Goal: Task Accomplishment & Management: Manage account settings

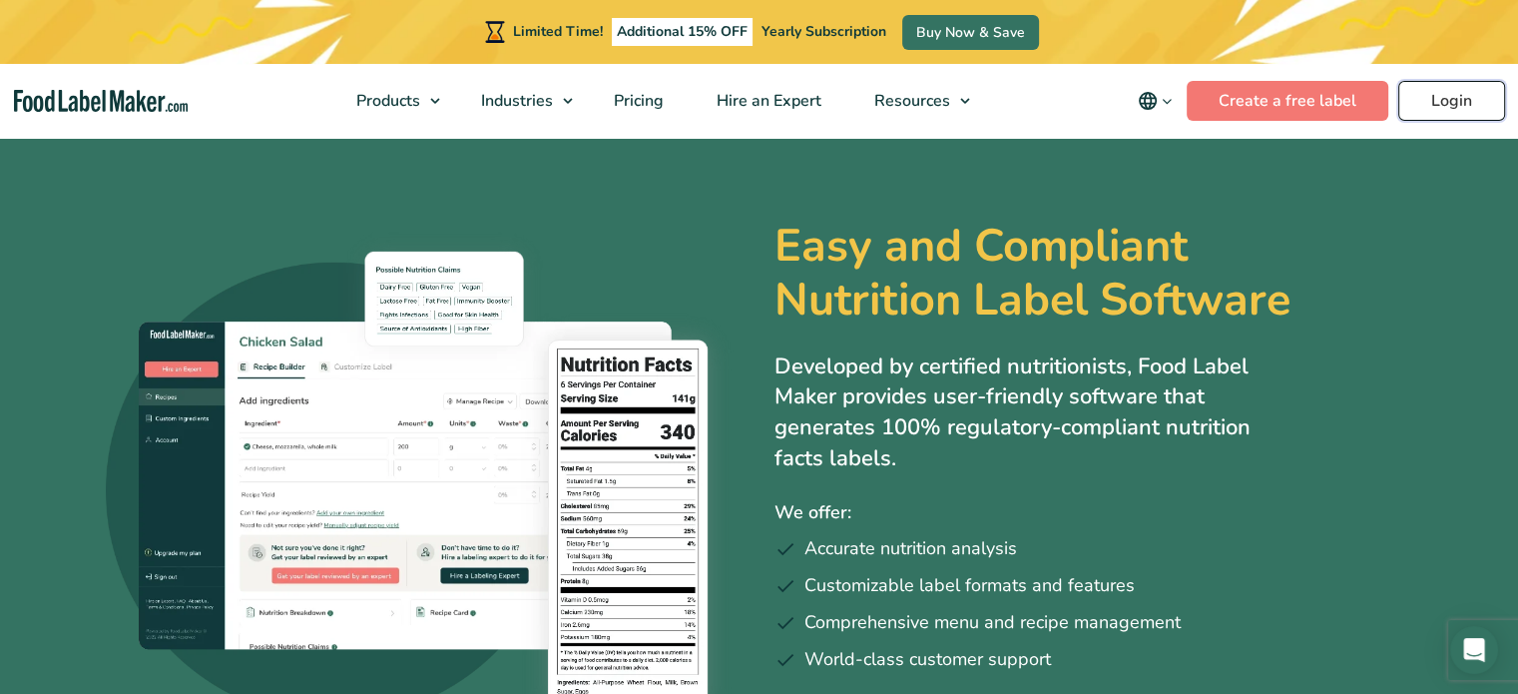
click at [1465, 91] on link "Login" at bounding box center [1451, 101] width 107 height 40
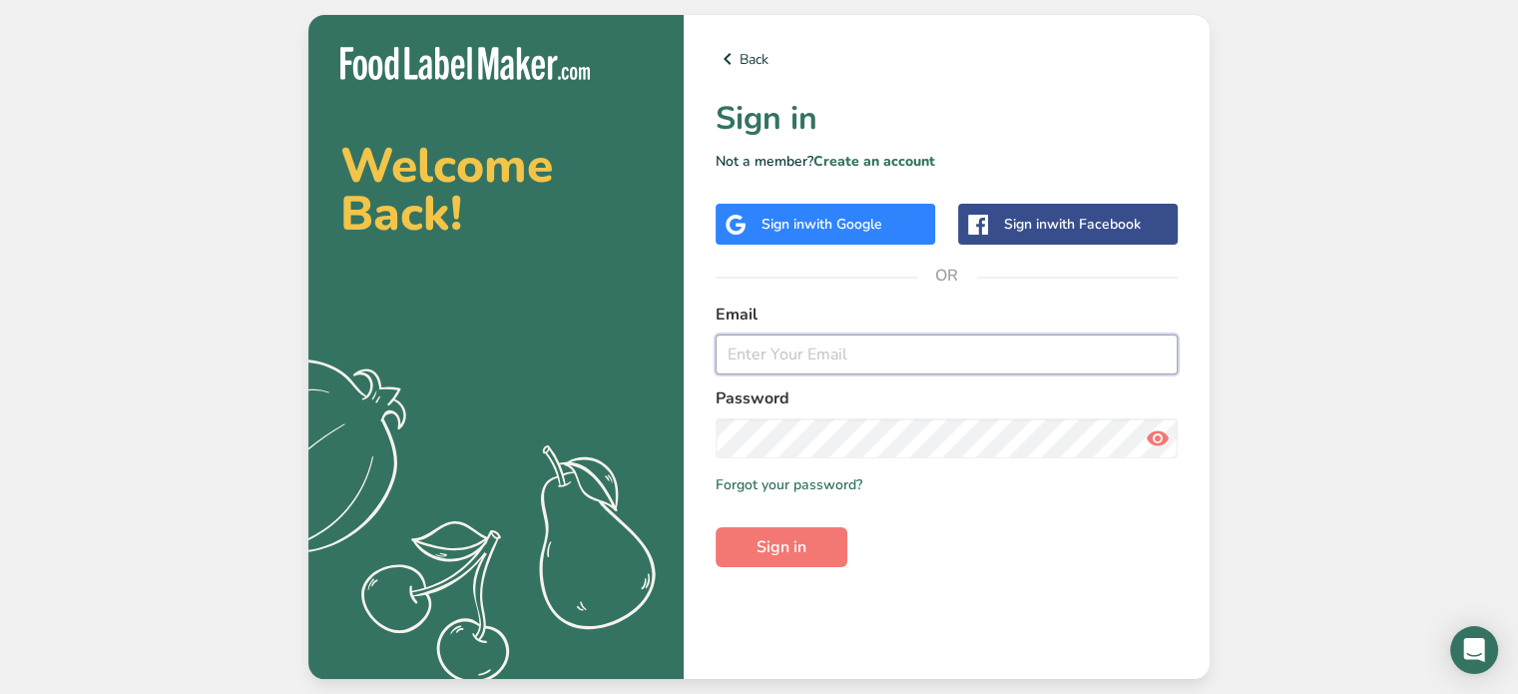
click at [818, 372] on input "email" at bounding box center [947, 354] width 462 height 40
click at [773, 359] on input "email" at bounding box center [947, 354] width 462 height 40
type input "Rachelle@foodlabelmaker.com"
click at [819, 543] on button "Sign in" at bounding box center [782, 547] width 132 height 40
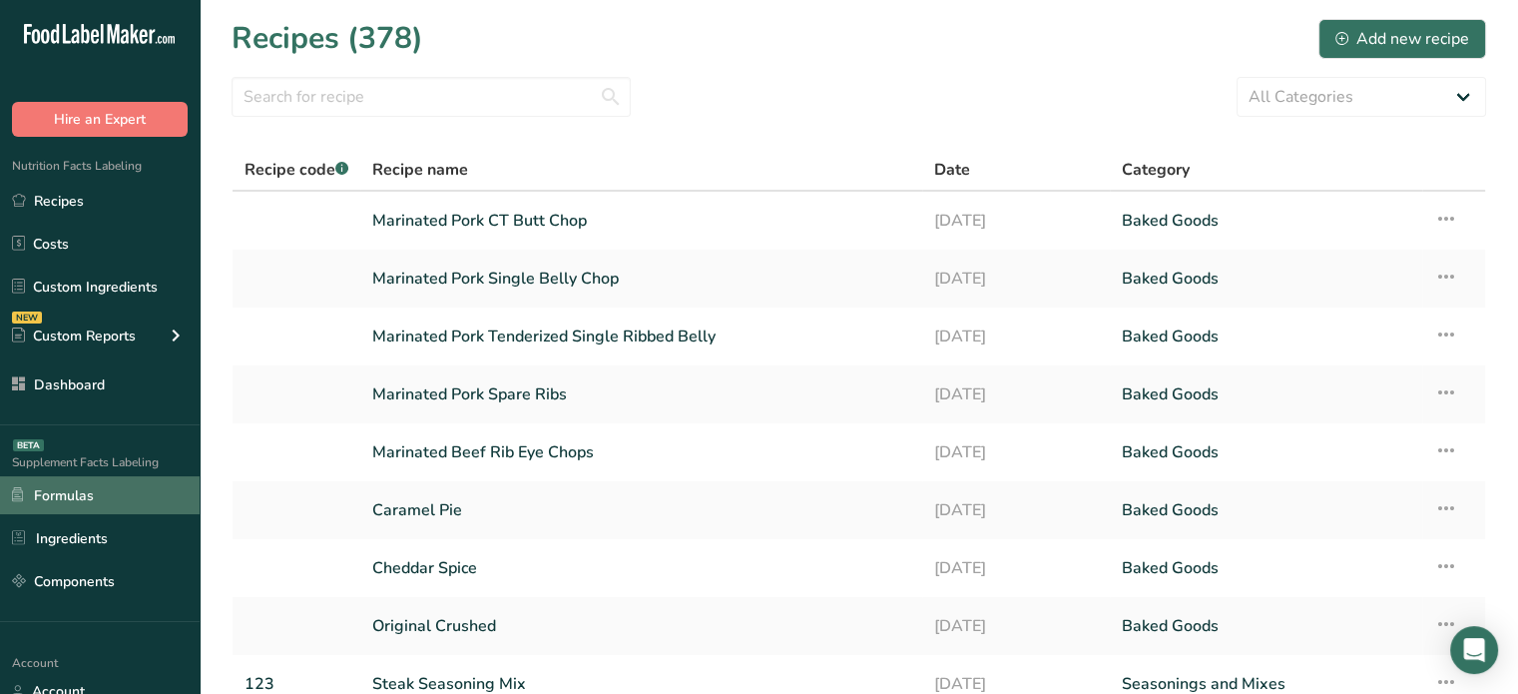
click at [143, 487] on link "Formulas" at bounding box center [100, 495] width 200 height 38
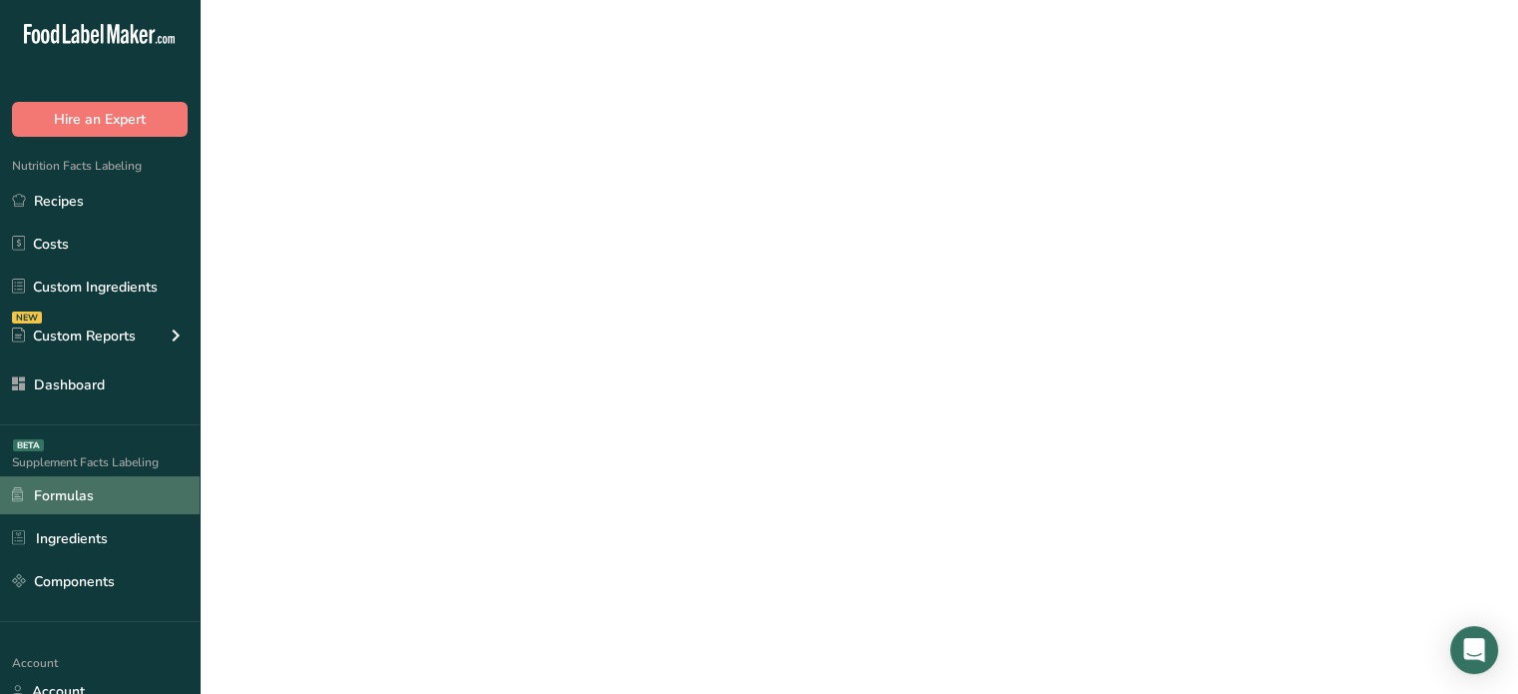
click at [143, 487] on link "Formulas" at bounding box center [100, 495] width 200 height 38
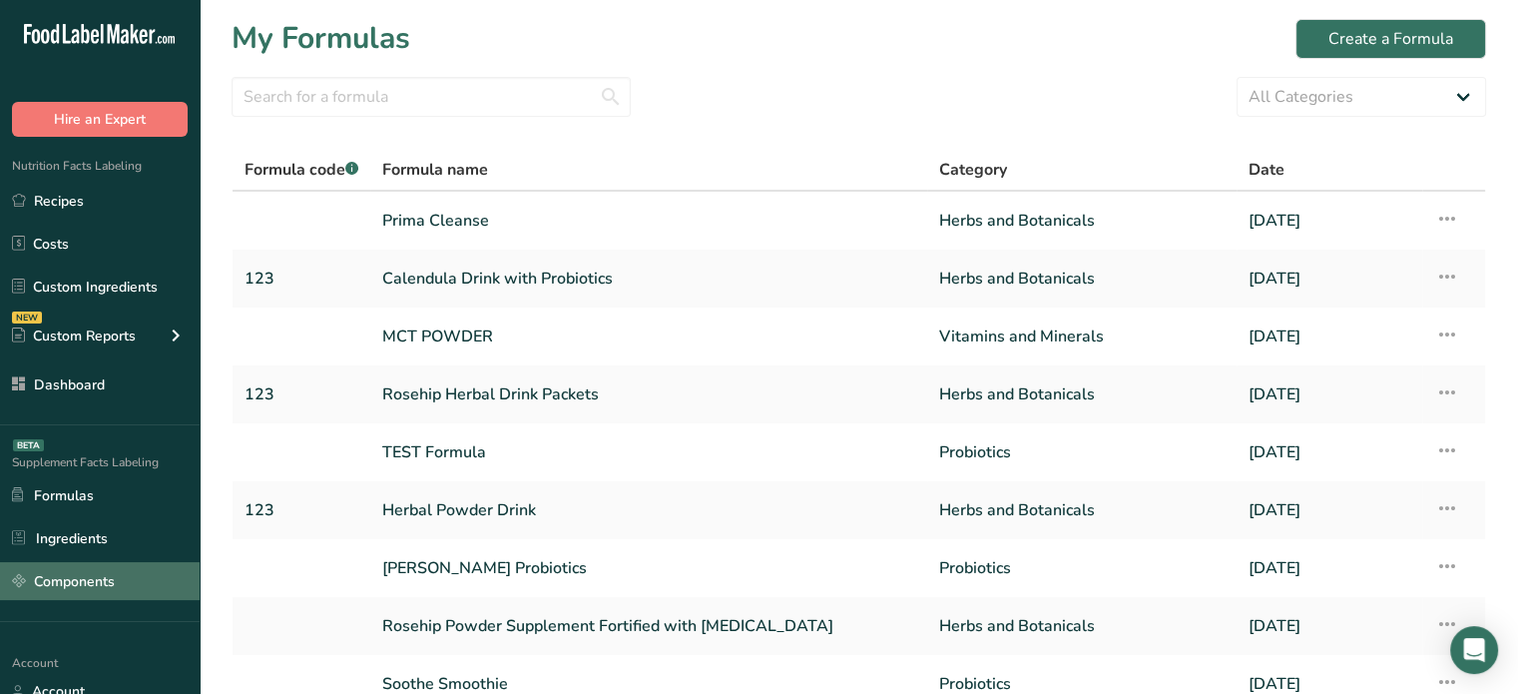
click at [107, 590] on link "Components" at bounding box center [100, 581] width 200 height 38
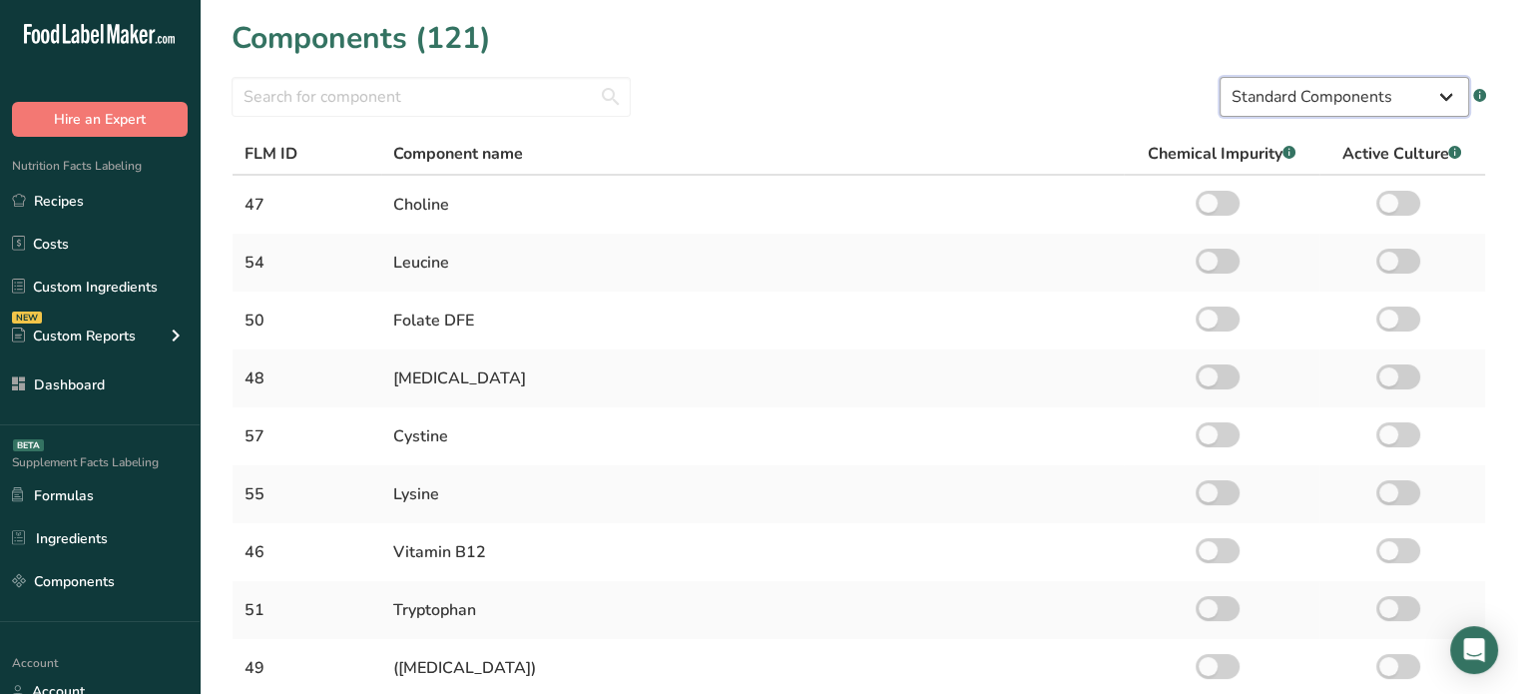
click at [1290, 90] on select "Standard Components Custom Components" at bounding box center [1345, 97] width 250 height 40
select select "custom"
click at [1220, 77] on select "Standard Components Custom Components" at bounding box center [1345, 97] width 250 height 40
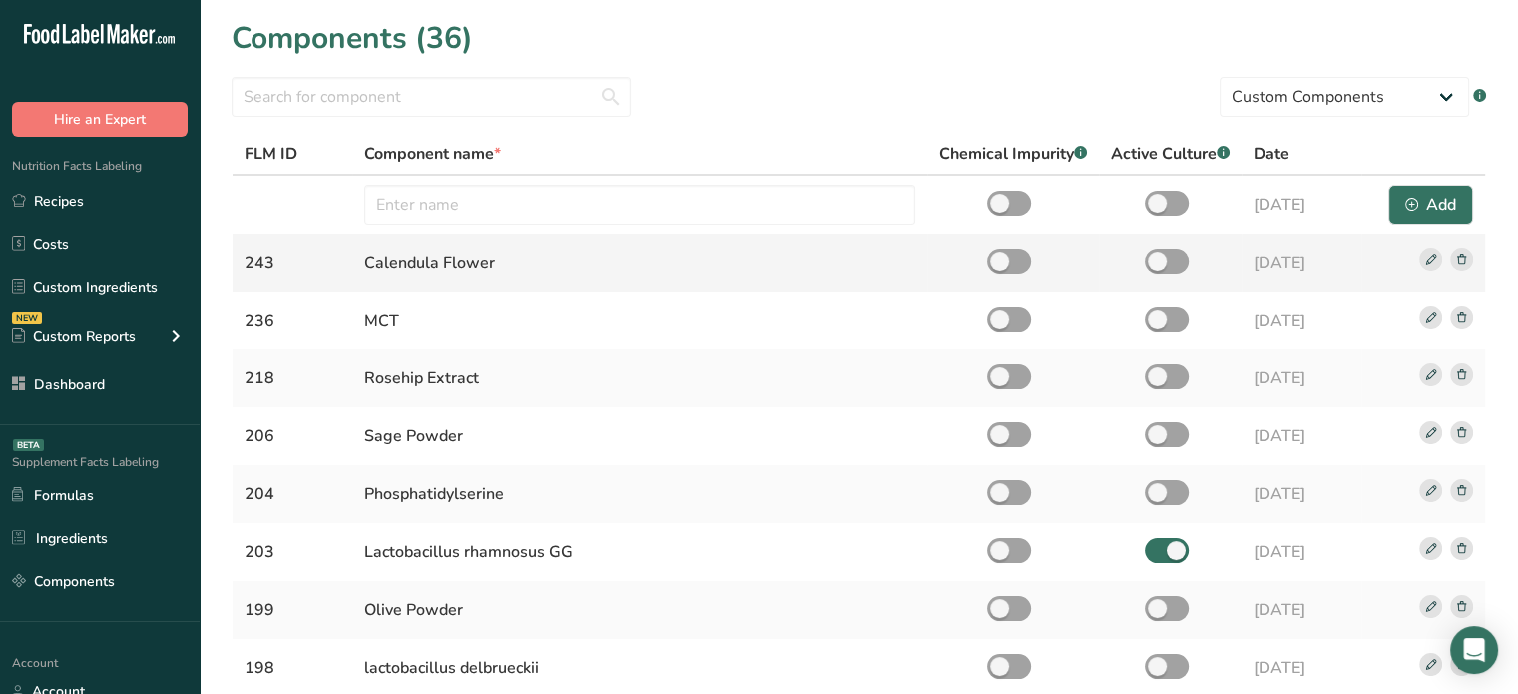
click at [1463, 252] on rect at bounding box center [1461, 259] width 23 height 23
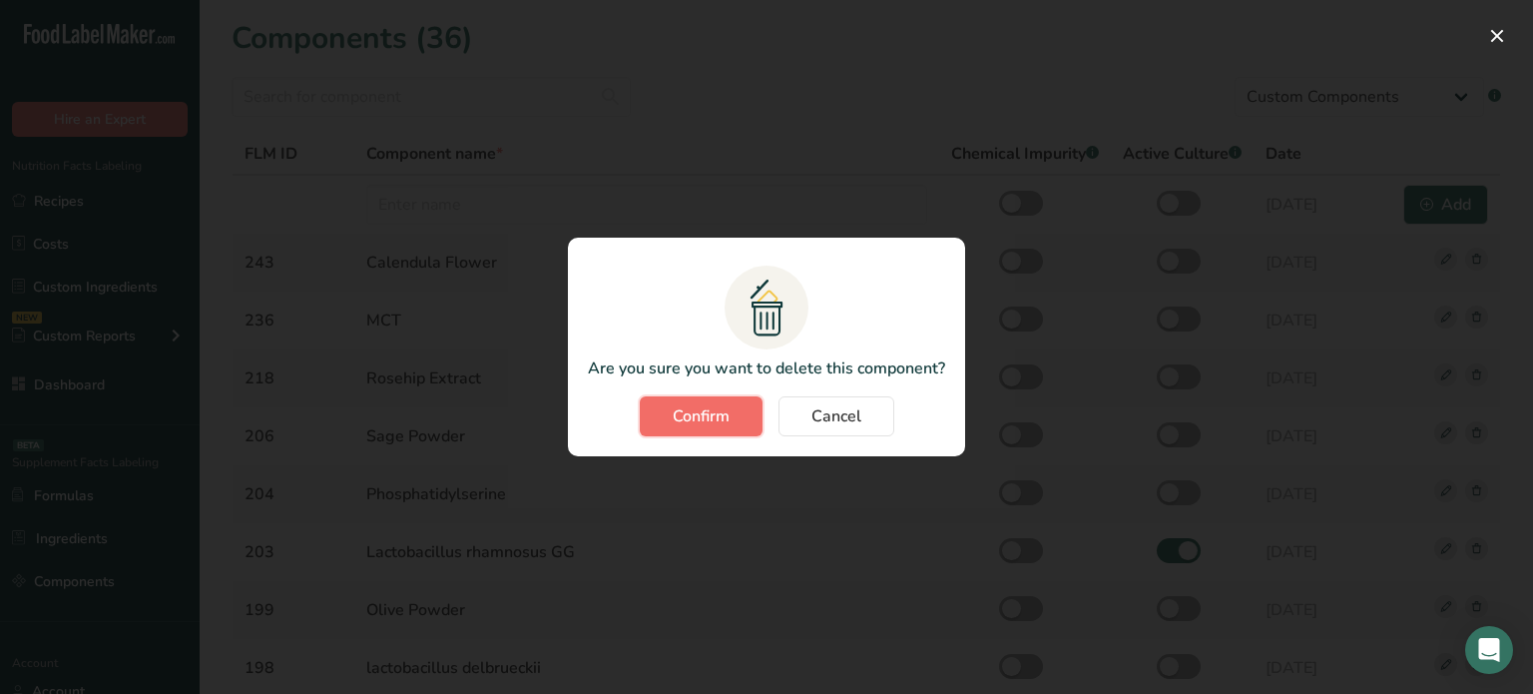
click at [681, 402] on button "Confirm" at bounding box center [701, 416] width 123 height 40
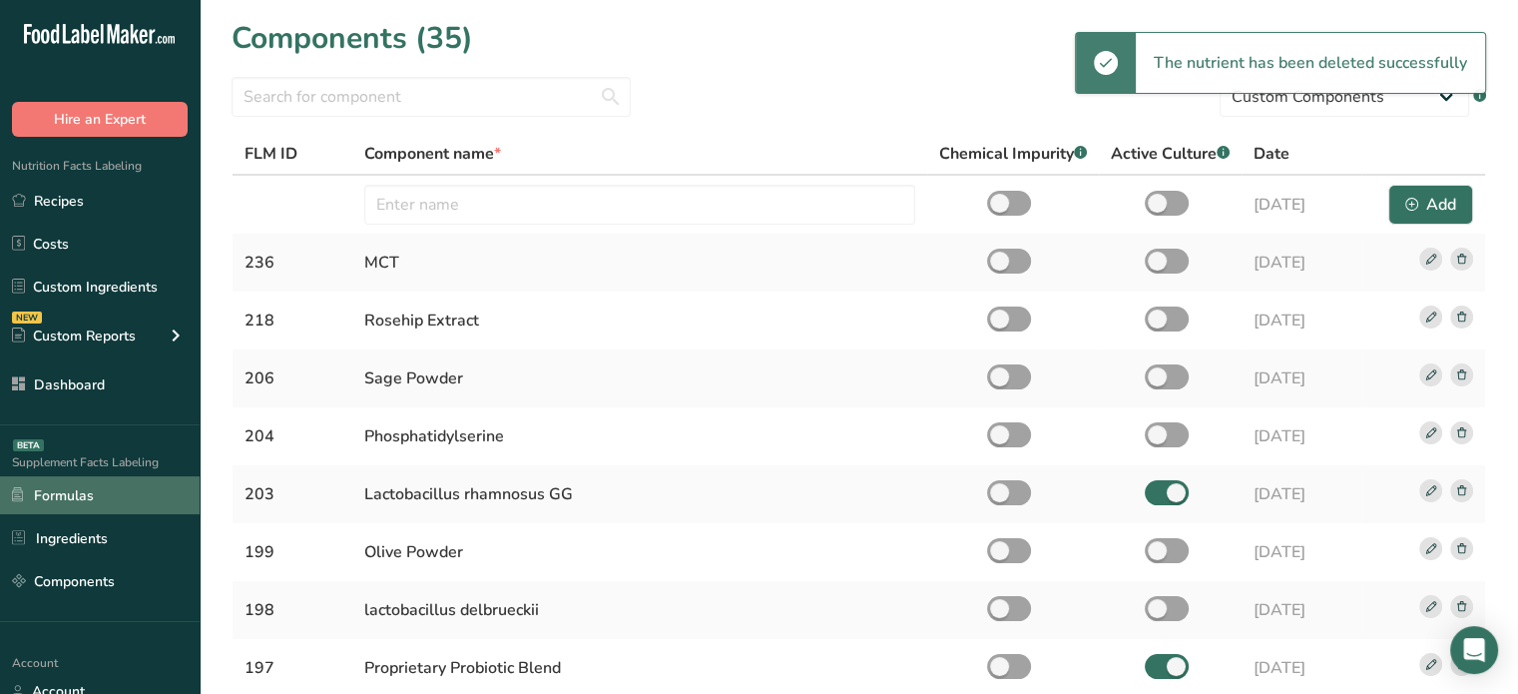
click at [92, 497] on link "Formulas" at bounding box center [100, 495] width 200 height 38
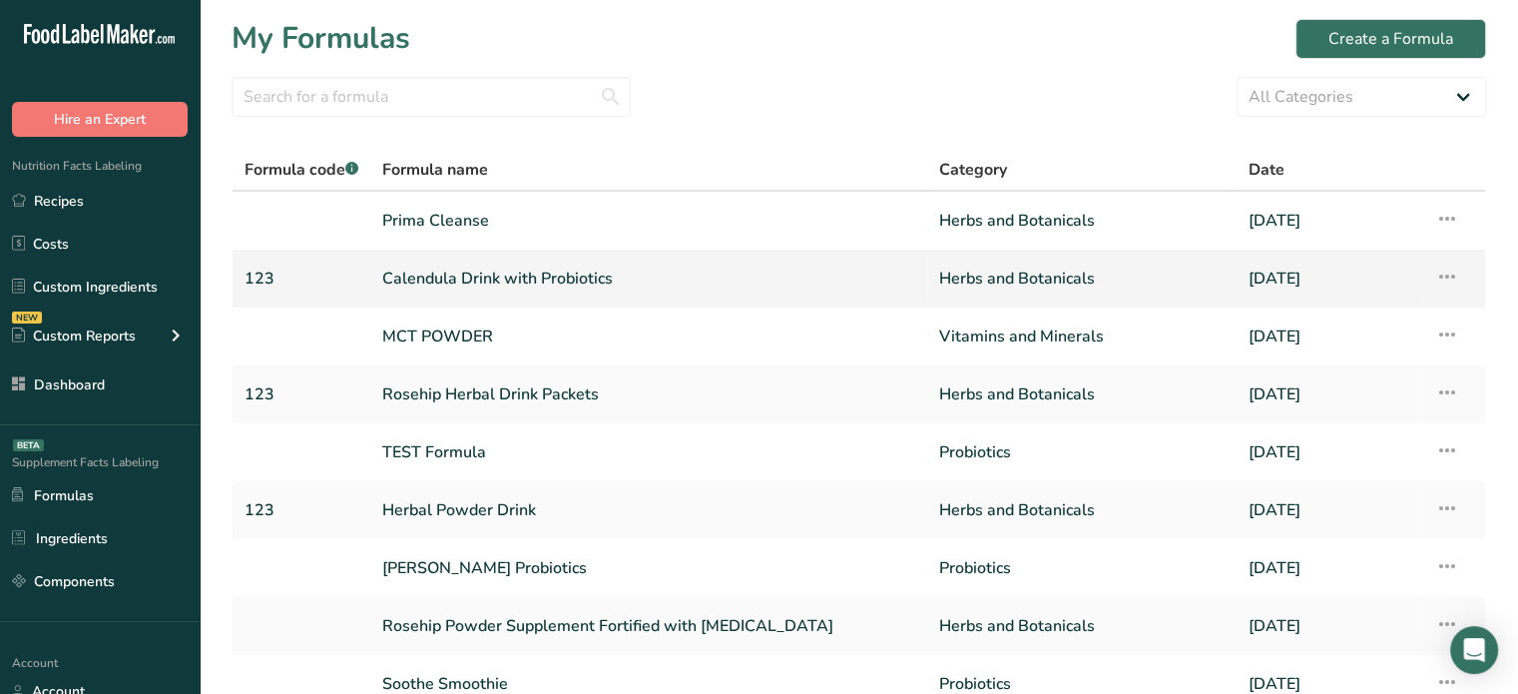
click at [1453, 280] on icon at bounding box center [1446, 277] width 24 height 36
click at [1318, 361] on span "Delete Formula" at bounding box center [1320, 368] width 101 height 23
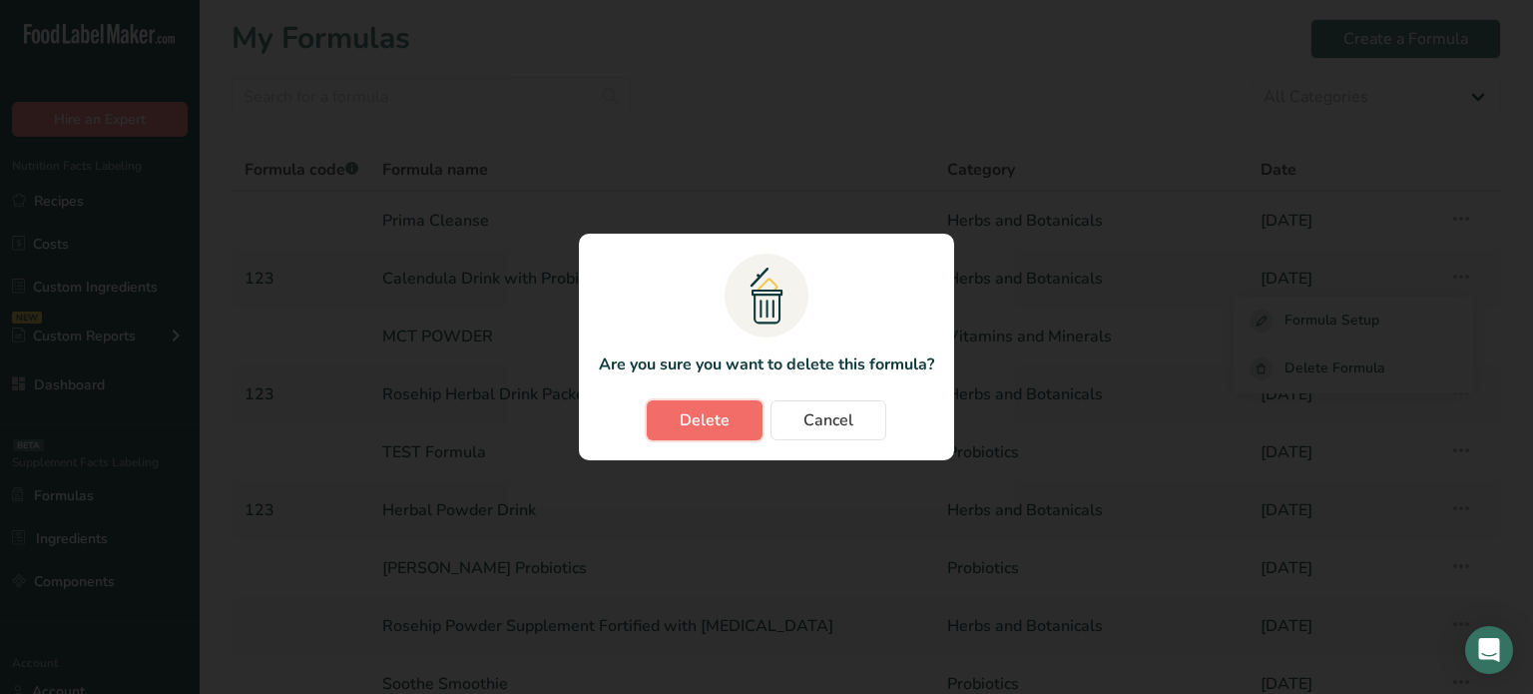
click at [737, 412] on button "Delete" at bounding box center [705, 420] width 116 height 40
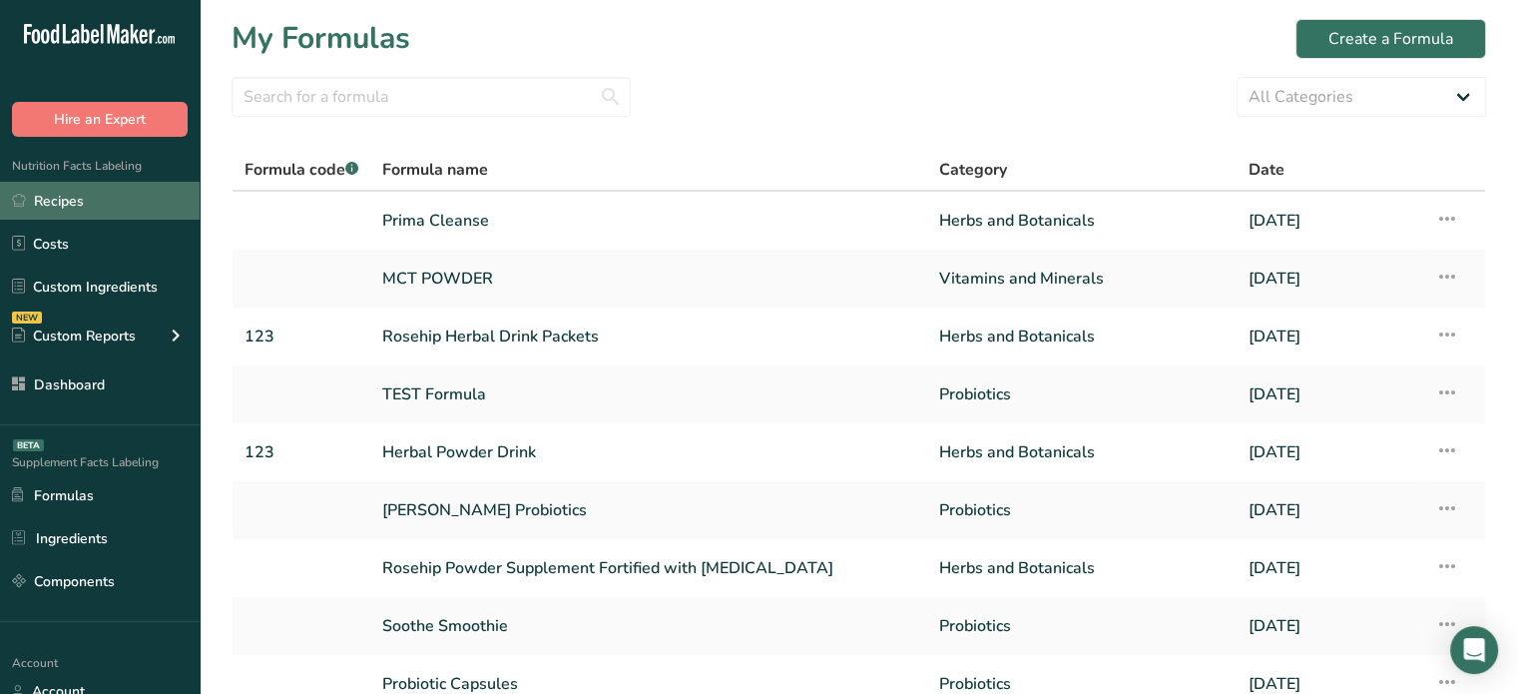
click at [144, 205] on link "Recipes" at bounding box center [100, 201] width 200 height 38
